Goal: Communication & Community: Connect with others

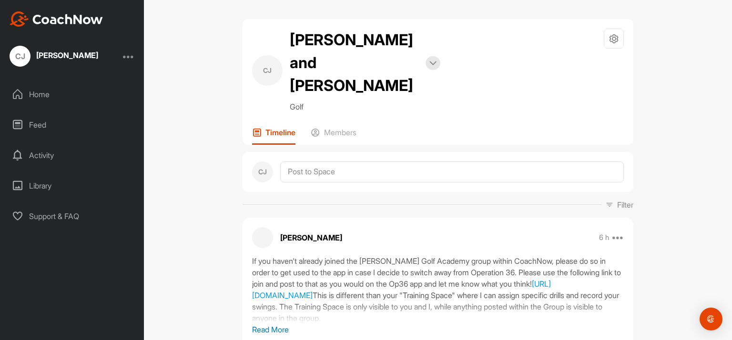
click at [36, 93] on div "Home" at bounding box center [72, 94] width 134 height 24
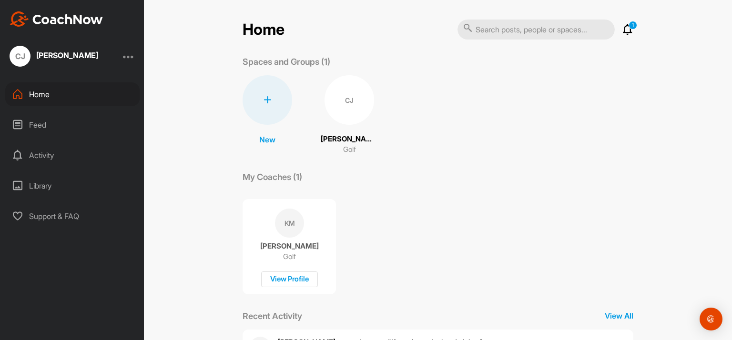
click at [130, 54] on div at bounding box center [128, 56] width 11 height 11
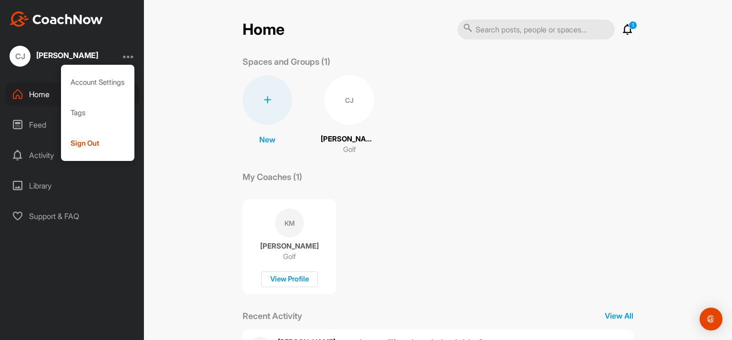
click at [84, 260] on div "CJ Connor Johnson Account Settings Tags Sign Out Home Feed Activity Library Sup…" at bounding box center [72, 170] width 144 height 340
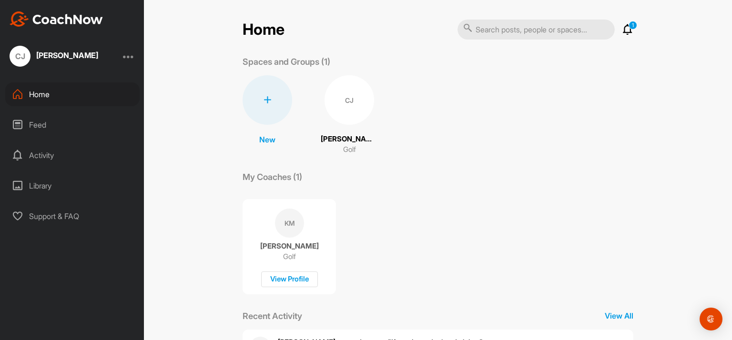
click at [41, 123] on div "Feed" at bounding box center [72, 125] width 134 height 24
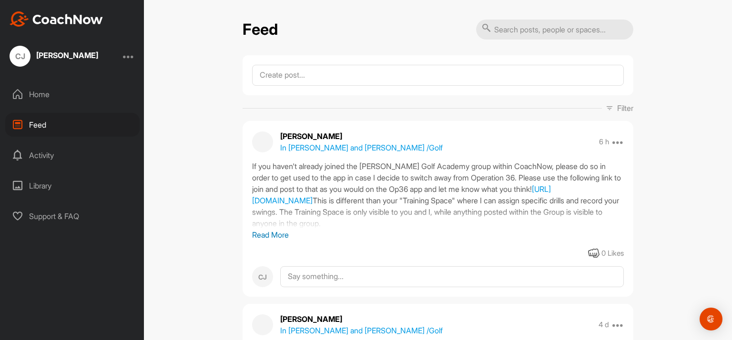
click at [560, 29] on input "text" at bounding box center [554, 30] width 157 height 20
type input "kings grant golf academy"
click at [305, 205] on link "[URL][DOMAIN_NAME]" at bounding box center [401, 194] width 299 height 21
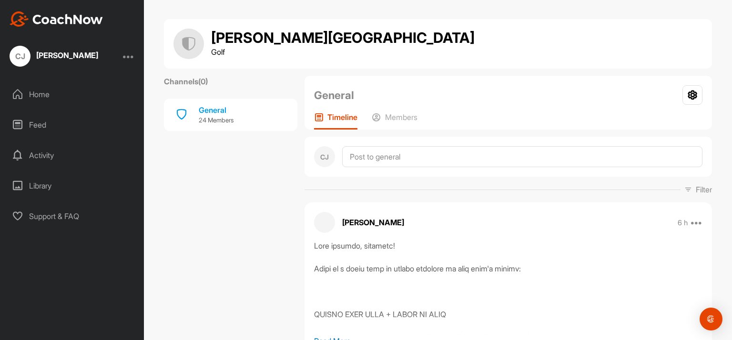
click at [19, 55] on div "CJ" at bounding box center [20, 56] width 21 height 21
click at [204, 111] on div "General" at bounding box center [216, 109] width 35 height 11
click at [208, 118] on p "24 Members" at bounding box center [216, 121] width 35 height 10
click at [401, 115] on p "Members" at bounding box center [401, 117] width 32 height 10
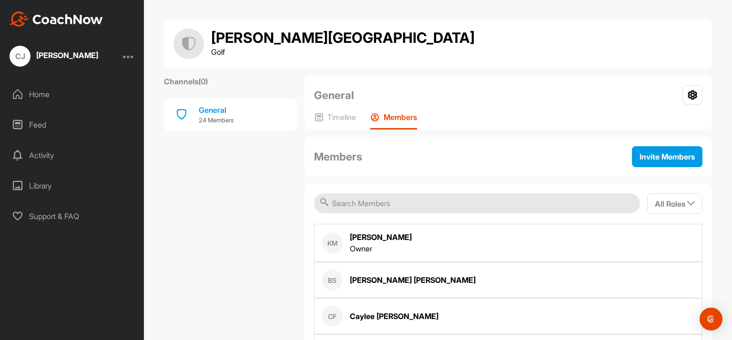
click at [686, 96] on icon at bounding box center [692, 95] width 20 height 20
click at [548, 35] on div "King's Grant Golf Academy Golf" at bounding box center [437, 44] width 529 height 30
click at [127, 56] on div at bounding box center [128, 56] width 11 height 11
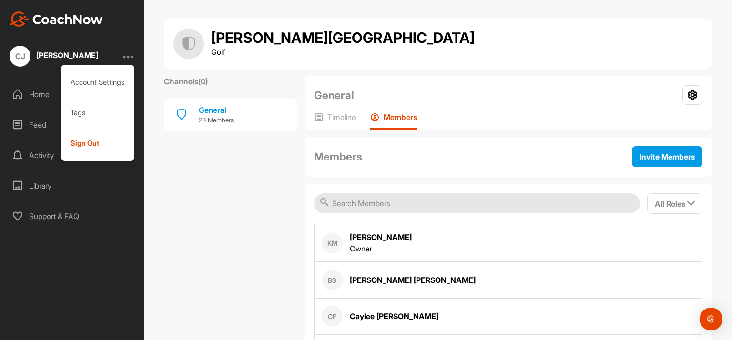
click at [100, 82] on div "Account Settings" at bounding box center [98, 82] width 74 height 30
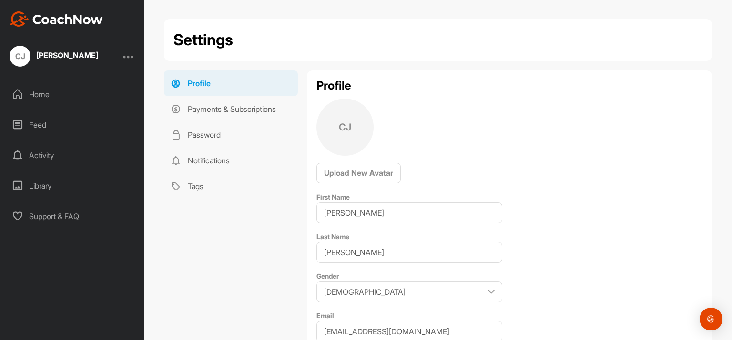
click at [212, 223] on div "Profile Payments & Subscriptions Password Notifications Tags" at bounding box center [230, 297] width 133 height 453
click at [708, 315] on img "Open Intercom Messenger" at bounding box center [710, 319] width 11 height 11
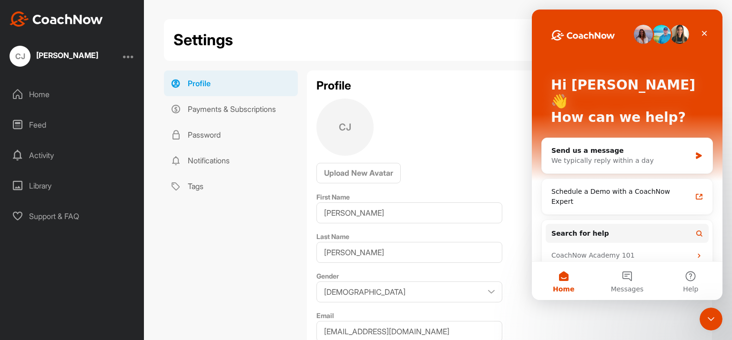
click at [470, 61] on div "Settings Profile Payments & Subscriptions Password Notifications Tags Profile P…" at bounding box center [438, 271] width 548 height 504
click at [702, 30] on icon "Close" at bounding box center [704, 34] width 8 height 8
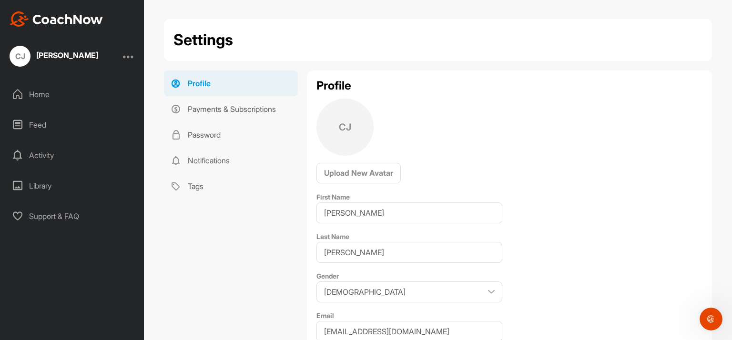
click at [38, 94] on div "Home" at bounding box center [72, 94] width 134 height 24
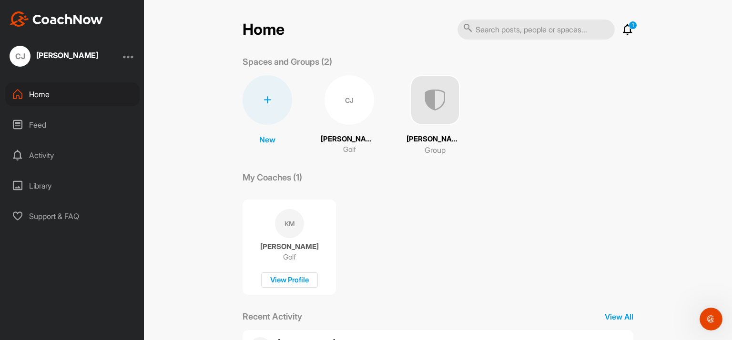
click at [624, 27] on icon at bounding box center [627, 29] width 11 height 11
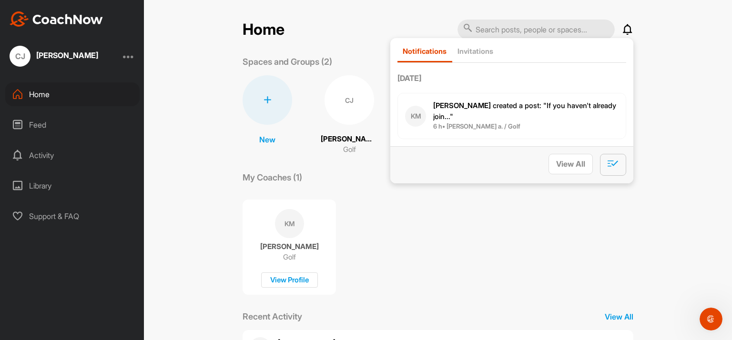
click at [607, 158] on icon "button" at bounding box center [612, 163] width 11 height 10
click at [484, 90] on div "Today KM Kevin M. created a post : "If you haven't already join..." 6 h • Conno…" at bounding box center [511, 105] width 229 height 67
click at [609, 158] on icon "button" at bounding box center [612, 163] width 11 height 10
click at [608, 158] on icon "button" at bounding box center [612, 163] width 11 height 10
click at [389, 183] on div "My Coaches (1)" at bounding box center [438, 177] width 391 height 13
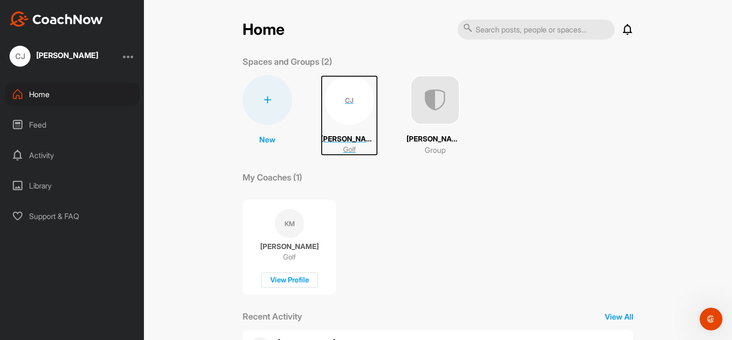
click at [349, 111] on div "CJ" at bounding box center [349, 100] width 50 height 50
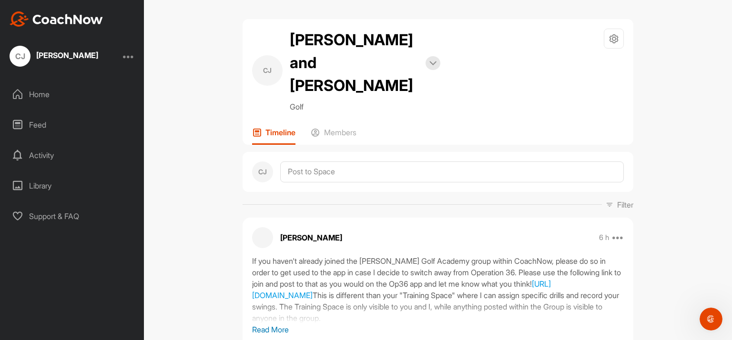
click at [430, 61] on img at bounding box center [432, 63] width 7 height 5
click at [608, 39] on icon at bounding box center [613, 38] width 11 height 11
click at [575, 65] on li "Space Settings" at bounding box center [585, 66] width 78 height 30
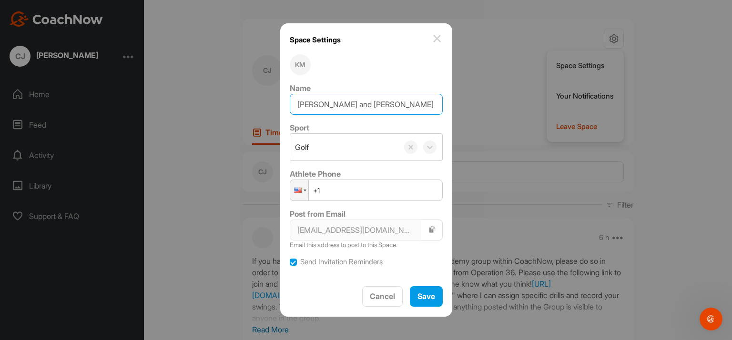
click at [347, 104] on input "Connor and Finn Johnson" at bounding box center [366, 104] width 153 height 21
type input "[PERSON_NAME]"
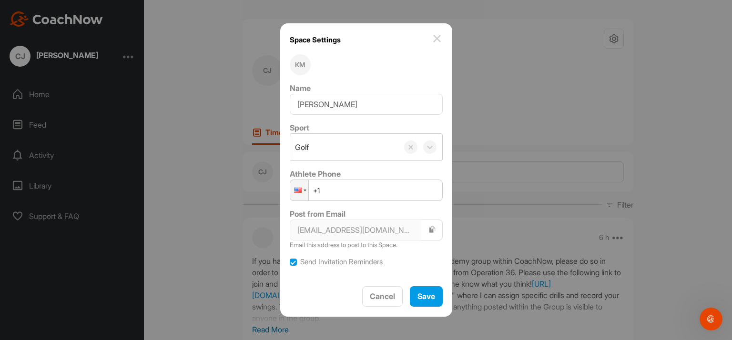
click at [339, 191] on input "+1" at bounding box center [366, 190] width 153 height 21
type input "+1 (520) 891-0991"
click at [297, 263] on label at bounding box center [293, 262] width 7 height 7
click at [290, 259] on input "Send Invitation Reminders" at bounding box center [290, 259] width 0 height 0
checkbox input "false"
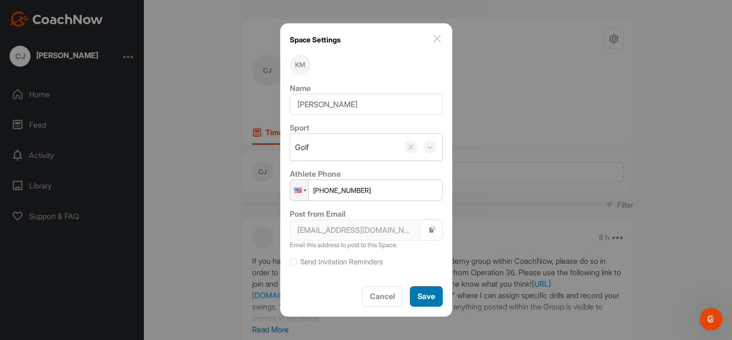
click at [424, 297] on span "Save" at bounding box center [426, 297] width 18 height 10
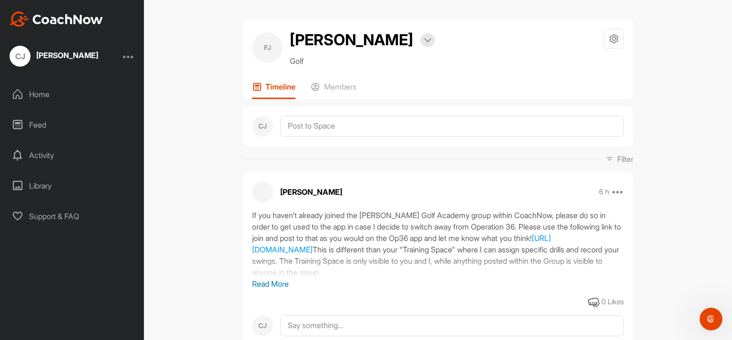
click at [339, 89] on p "Members" at bounding box center [340, 87] width 32 height 10
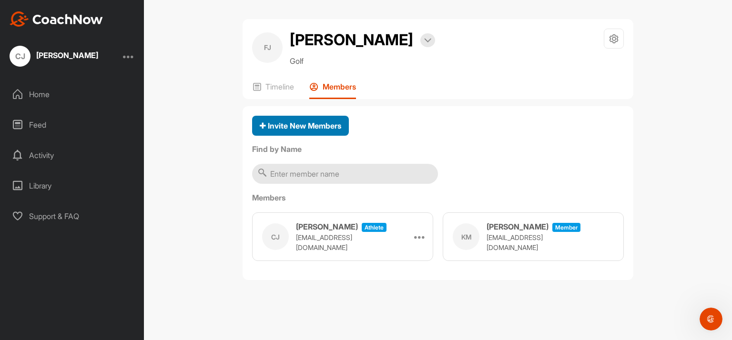
click at [328, 125] on span "Invite New Members" at bounding box center [300, 126] width 81 height 10
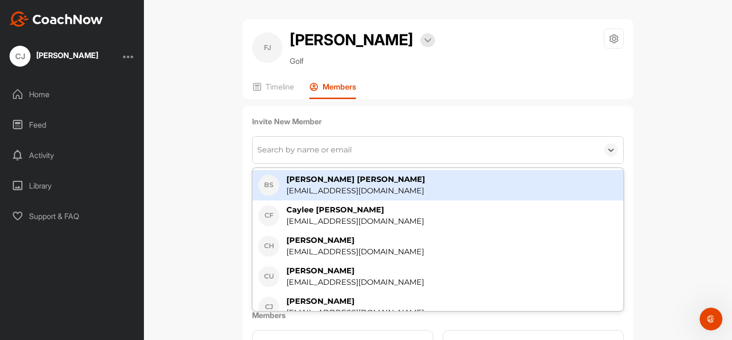
click at [323, 150] on div "Search by name or email" at bounding box center [304, 149] width 94 height 11
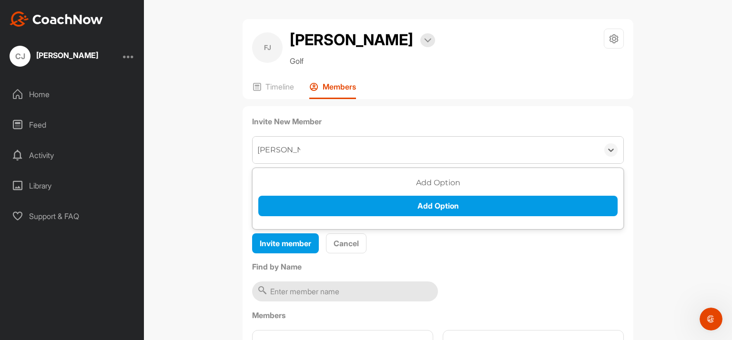
type input "[PERSON_NAME]"
click at [435, 203] on button "Add Option" at bounding box center [437, 206] width 359 height 20
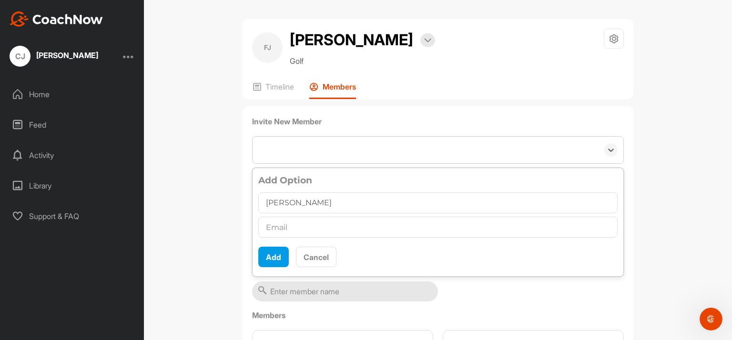
click at [182, 99] on div "FJ Finn Johnson Bookings Golf Space Settings Your Notifications Leave Space Tim…" at bounding box center [438, 170] width 588 height 340
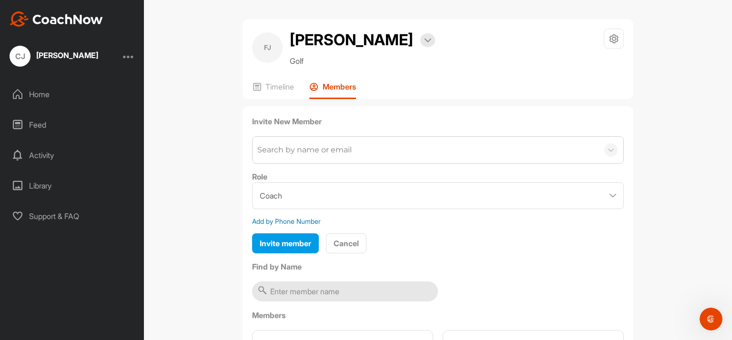
click at [278, 87] on p "Timeline" at bounding box center [279, 87] width 29 height 10
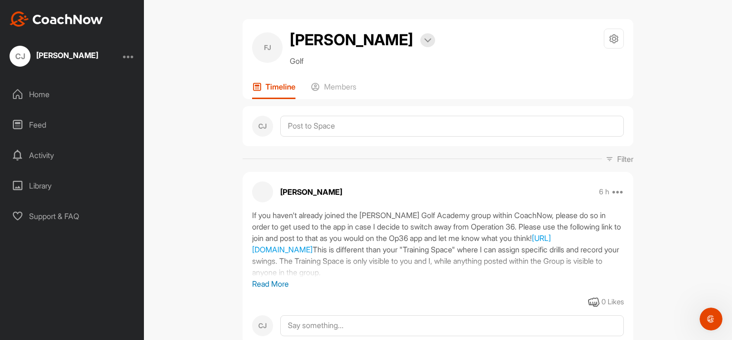
click at [26, 46] on div "CJ Connor Johnson" at bounding box center [54, 56] width 89 height 21
click at [21, 57] on div "CJ" at bounding box center [20, 56] width 21 height 21
click at [54, 213] on div "Support & FAQ" at bounding box center [72, 216] width 134 height 24
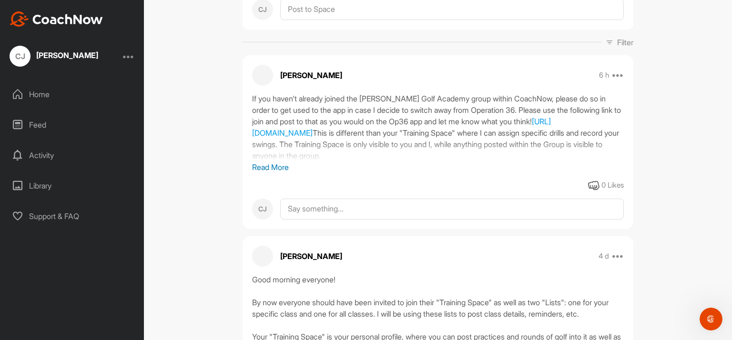
scroll to position [143, 0]
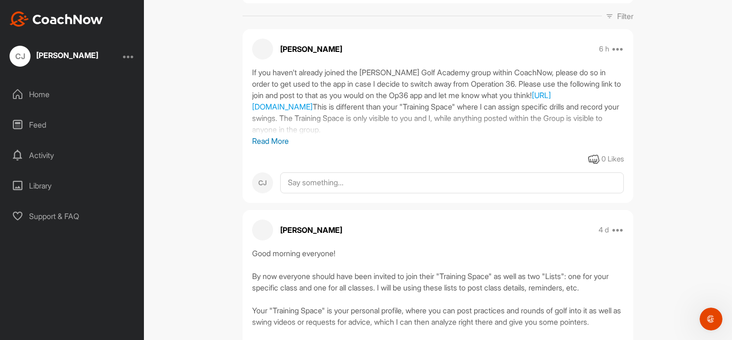
click at [276, 147] on p "Read More" at bounding box center [438, 140] width 372 height 11
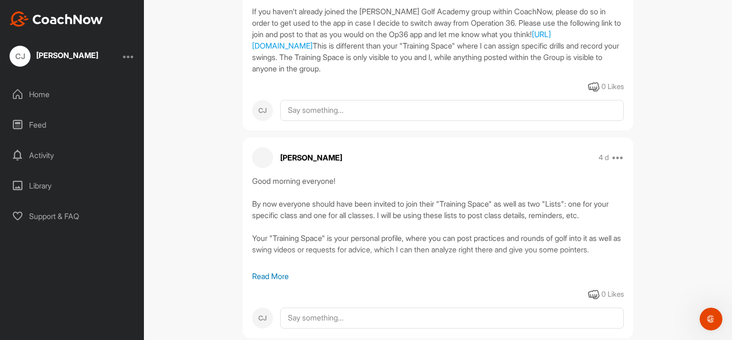
scroll to position [265, 0]
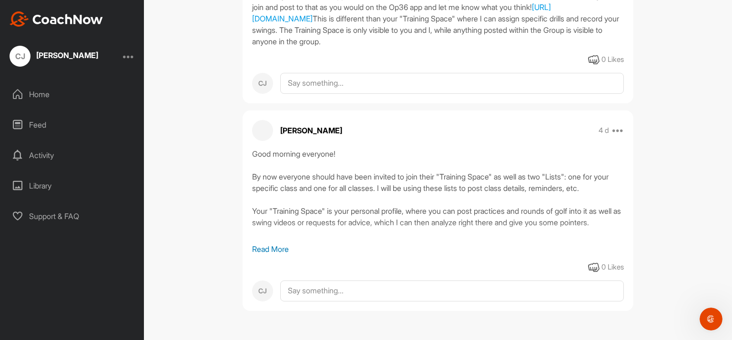
click at [41, 124] on div "Feed" at bounding box center [72, 125] width 134 height 24
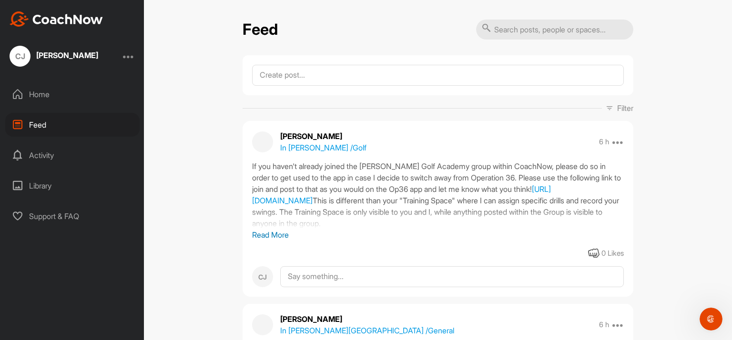
click at [131, 55] on div at bounding box center [128, 56] width 11 height 11
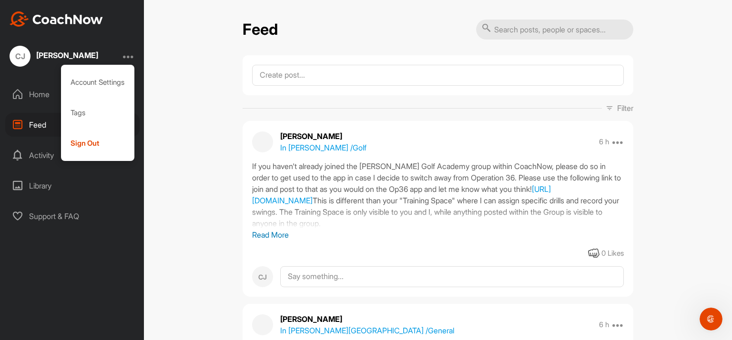
click at [183, 48] on div "Feed Filter Media Type Images Videos Notes Audio Documents Author BS Bentley St…" at bounding box center [438, 170] width 588 height 340
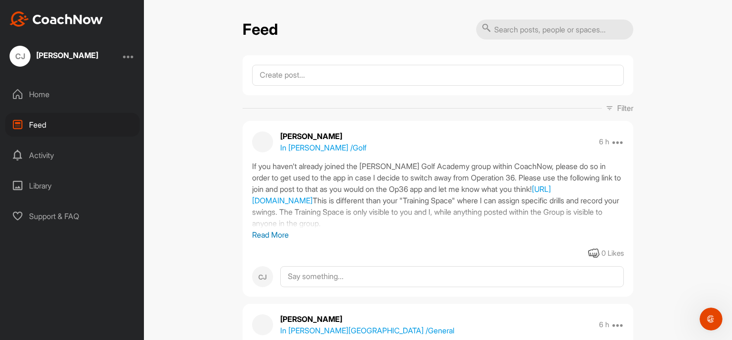
click at [129, 55] on div at bounding box center [128, 56] width 11 height 11
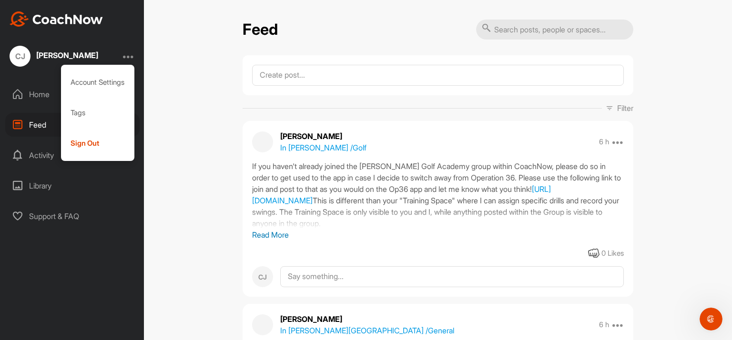
click at [89, 143] on div "Sign Out" at bounding box center [98, 143] width 74 height 30
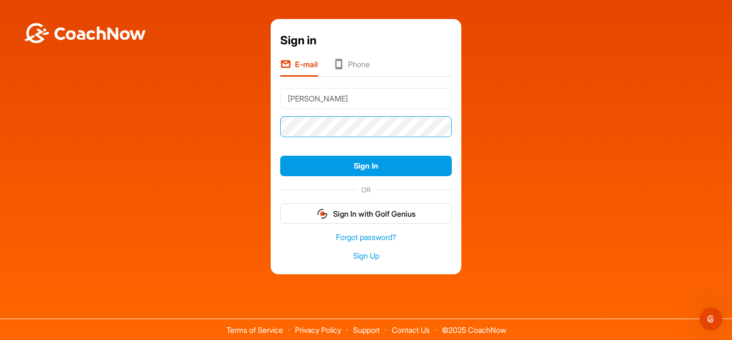
click at [115, 107] on div "Sign in E-mail Phone Johnson Sign In OR Sign In with Golf Genius Forgot passwor…" at bounding box center [366, 146] width 722 height 255
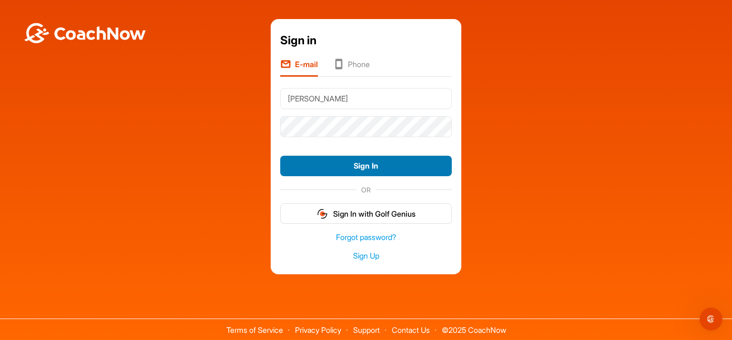
click at [343, 162] on button "Sign In" at bounding box center [366, 166] width 172 height 20
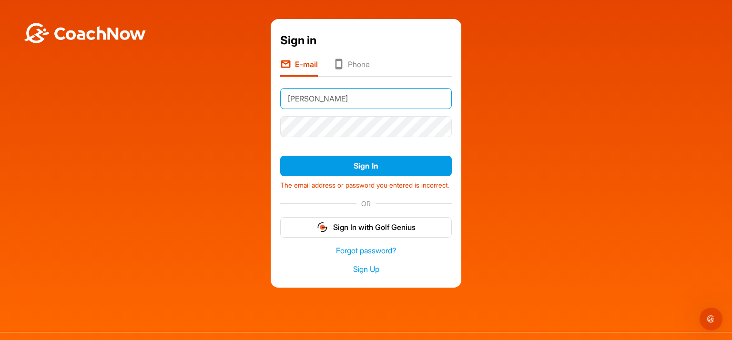
drag, startPoint x: 328, startPoint y: 98, endPoint x: 166, endPoint y: 79, distance: 163.6
click at [166, 79] on div "Sign in E-mail Phone Johnson Sign In The email address or password you entered …" at bounding box center [366, 153] width 722 height 269
click at [280, 156] on button "Sign In" at bounding box center [366, 166] width 172 height 20
click at [213, 132] on div "Sign in E-mail Phone vagabon Sign In The email address or password you entered …" at bounding box center [366, 153] width 722 height 269
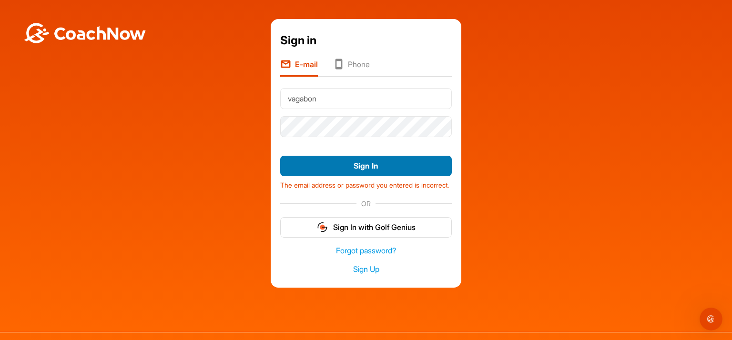
click at [357, 169] on button "Sign In" at bounding box center [366, 166] width 172 height 20
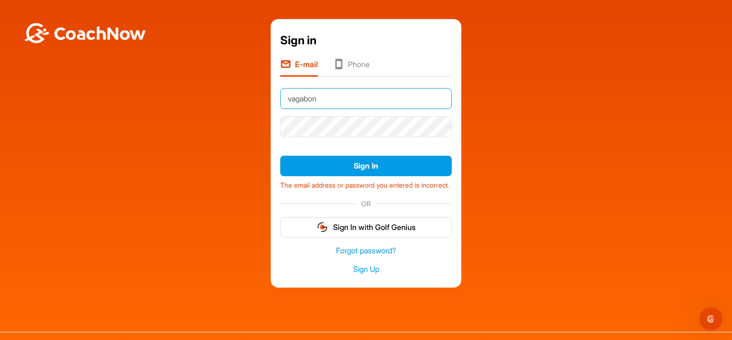
click at [341, 99] on input "vagabon" at bounding box center [366, 98] width 172 height 21
type input "[EMAIL_ADDRESS][DOMAIN_NAME]"
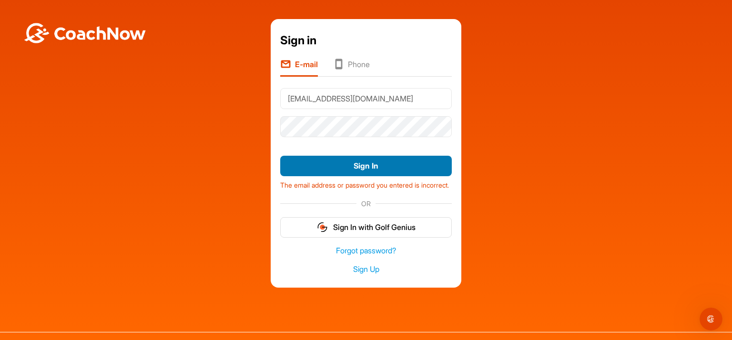
click at [351, 168] on button "Sign In" at bounding box center [366, 166] width 172 height 20
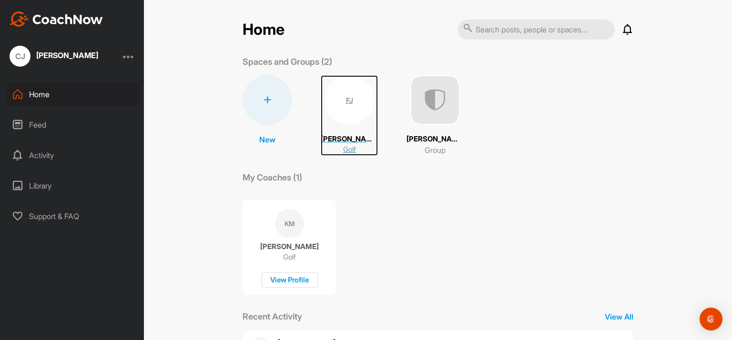
click at [353, 110] on div "FJ" at bounding box center [349, 100] width 50 height 50
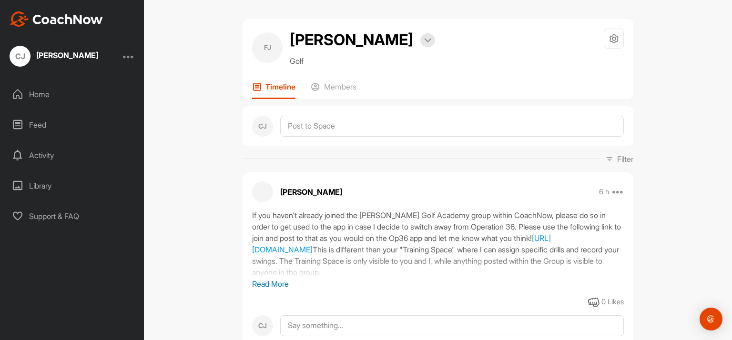
click at [340, 89] on p "Members" at bounding box center [340, 87] width 32 height 10
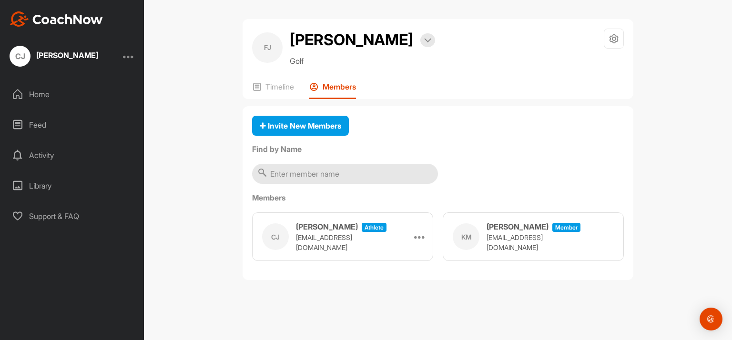
click at [335, 178] on input "text" at bounding box center [345, 174] width 186 height 20
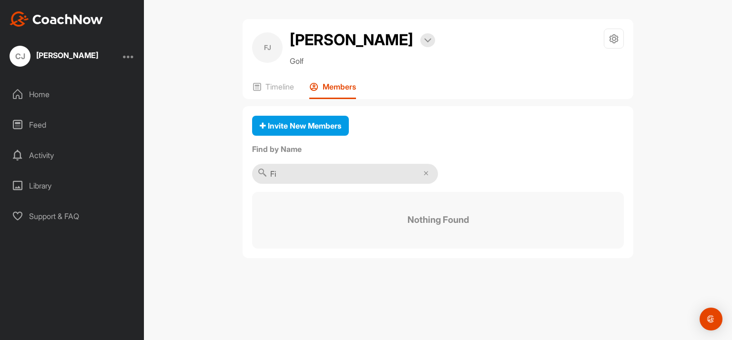
type input "F"
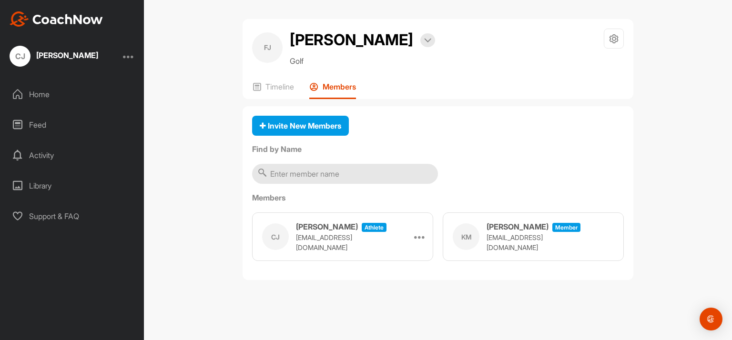
click at [189, 158] on div "FJ Finn Johnson Bookings Golf Space Settings Your Notifications Leave Space Tim…" at bounding box center [438, 170] width 588 height 340
click at [318, 238] on p "[EMAIL_ADDRESS][DOMAIN_NAME]" at bounding box center [343, 243] width 95 height 20
click at [421, 235] on icon at bounding box center [419, 236] width 11 height 11
click at [278, 286] on div "FJ Finn Johnson Bookings Golf Space Settings Your Notifications Leave Space Tim…" at bounding box center [438, 153] width 410 height 269
click at [299, 233] on h3 "[PERSON_NAME]" at bounding box center [327, 226] width 62 height 11
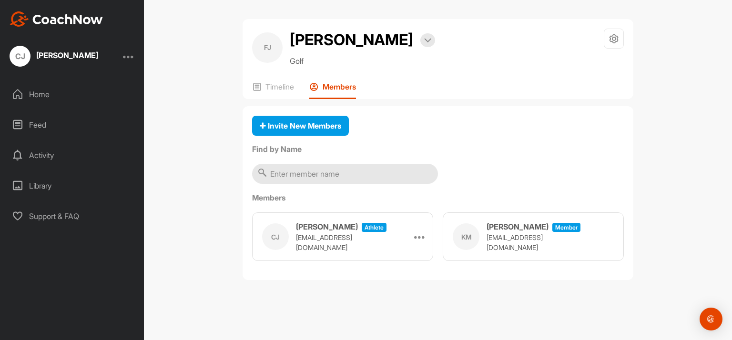
click at [273, 236] on div "CJ" at bounding box center [275, 236] width 27 height 27
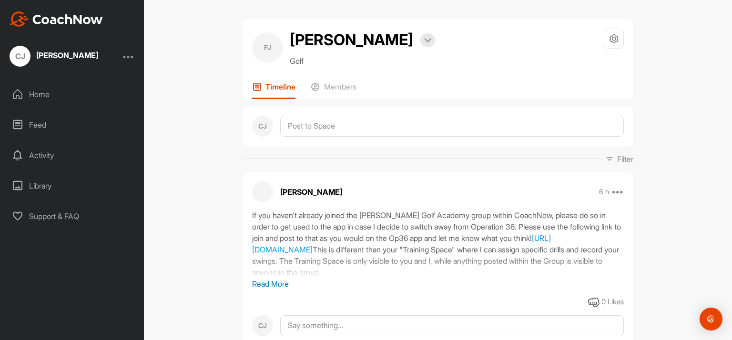
click at [351, 88] on p "Members" at bounding box center [340, 87] width 32 height 10
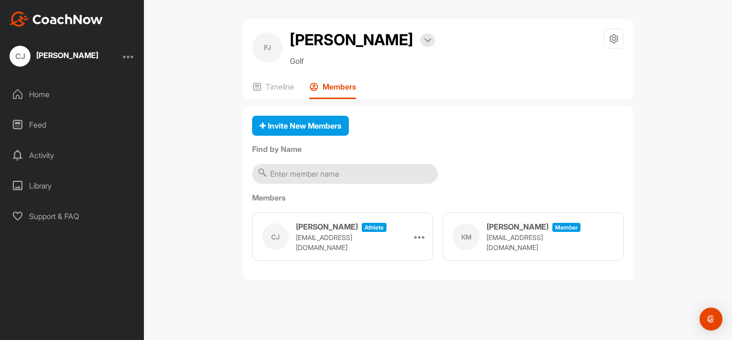
click at [284, 86] on p "Timeline" at bounding box center [279, 87] width 29 height 10
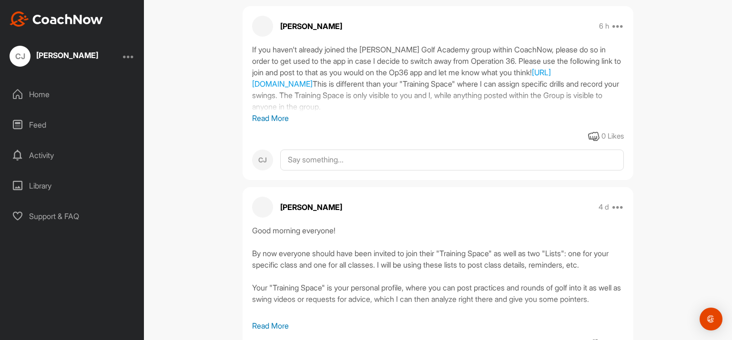
scroll to position [191, 0]
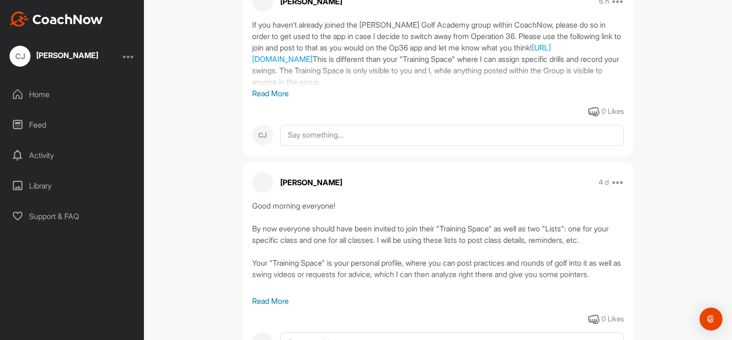
click at [263, 99] on p "Read More" at bounding box center [438, 93] width 372 height 11
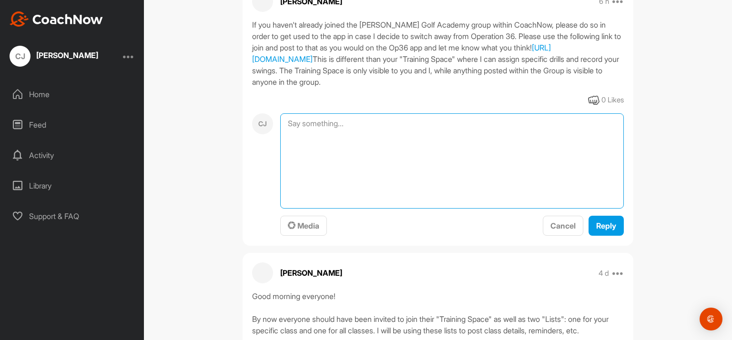
click at [334, 157] on textarea at bounding box center [452, 160] width 344 height 95
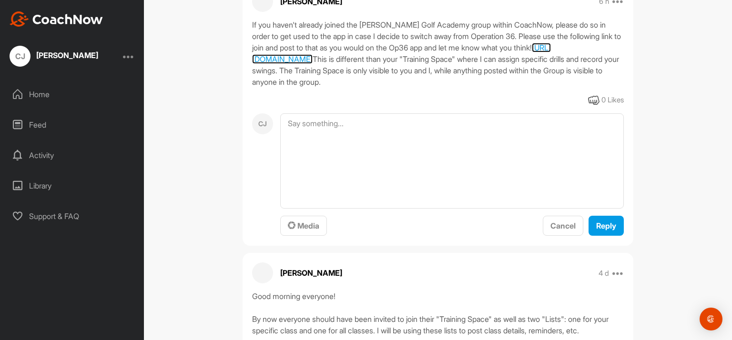
click at [300, 64] on link "https://app.coachnow.io/i/9c0ee2f538/6e05" at bounding box center [401, 53] width 299 height 21
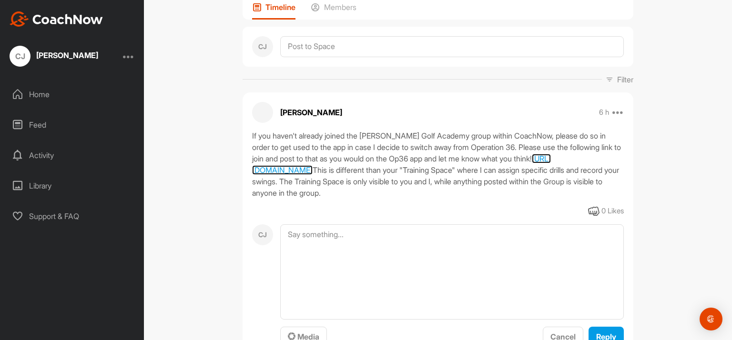
scroll to position [0, 0]
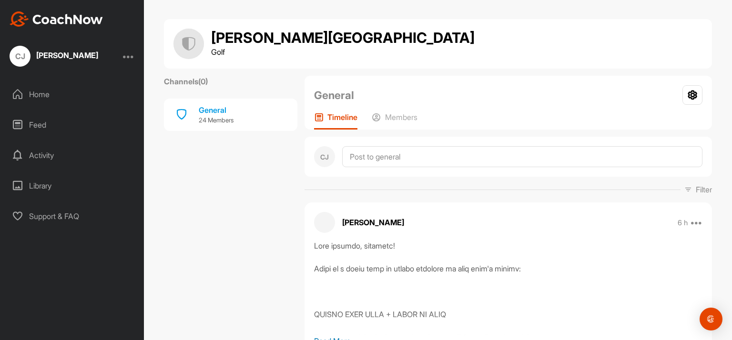
click at [409, 116] on p "Members" at bounding box center [401, 117] width 32 height 10
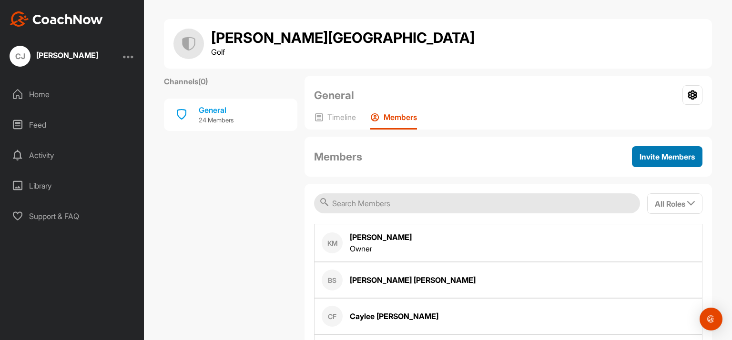
click at [665, 157] on span "Invite Members" at bounding box center [666, 157] width 55 height 10
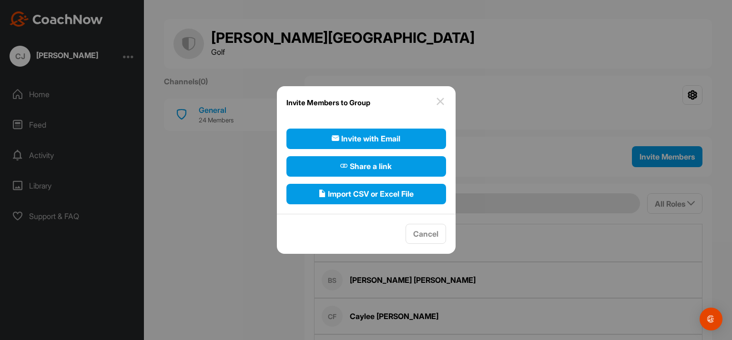
click at [439, 100] on img at bounding box center [440, 101] width 11 height 11
